Goal: Information Seeking & Learning: Learn about a topic

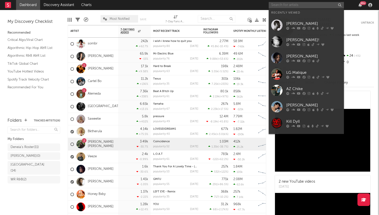
click at [295, 5] on input "text" at bounding box center [306, 5] width 75 height 6
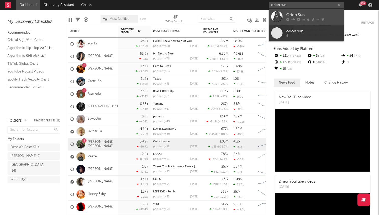
type input "orion sun"
click at [296, 15] on div "Orion Sun" at bounding box center [313, 15] width 55 height 6
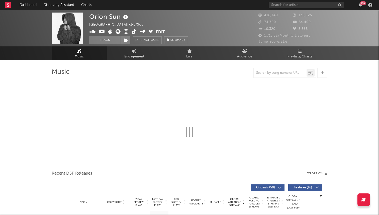
select select "6m"
